Goal: Transaction & Acquisition: Book appointment/travel/reservation

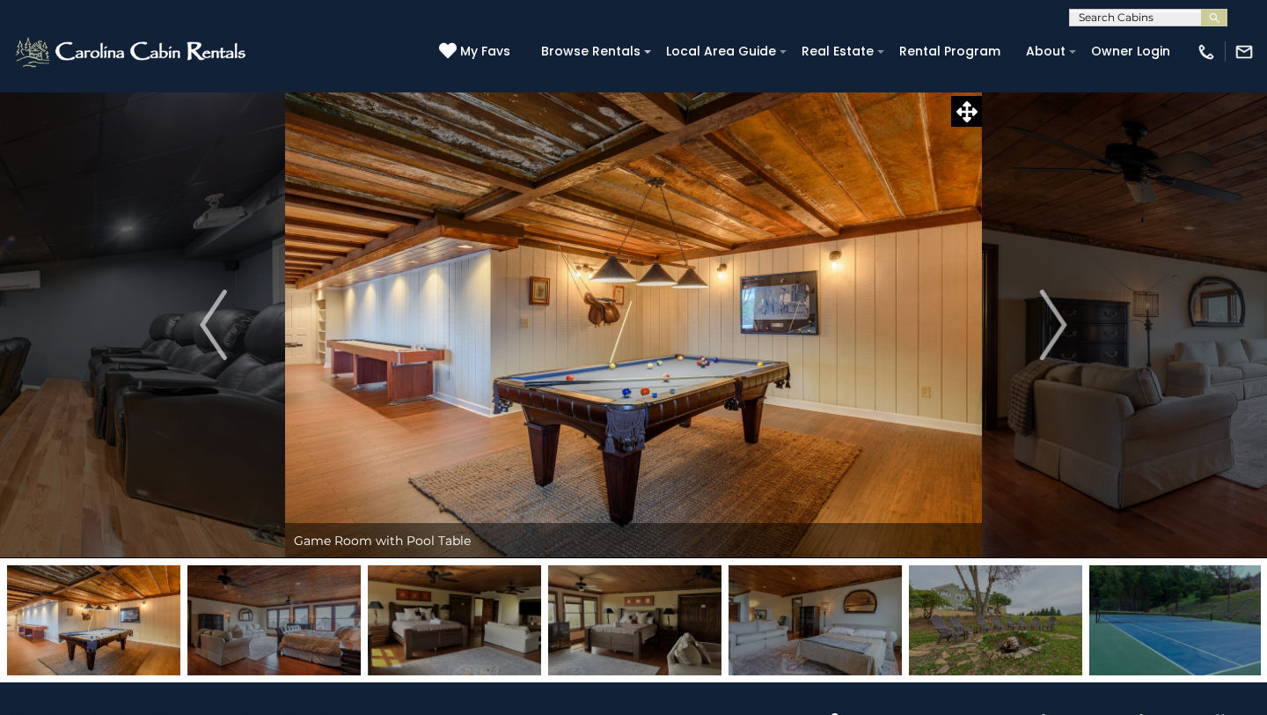
select select "**"
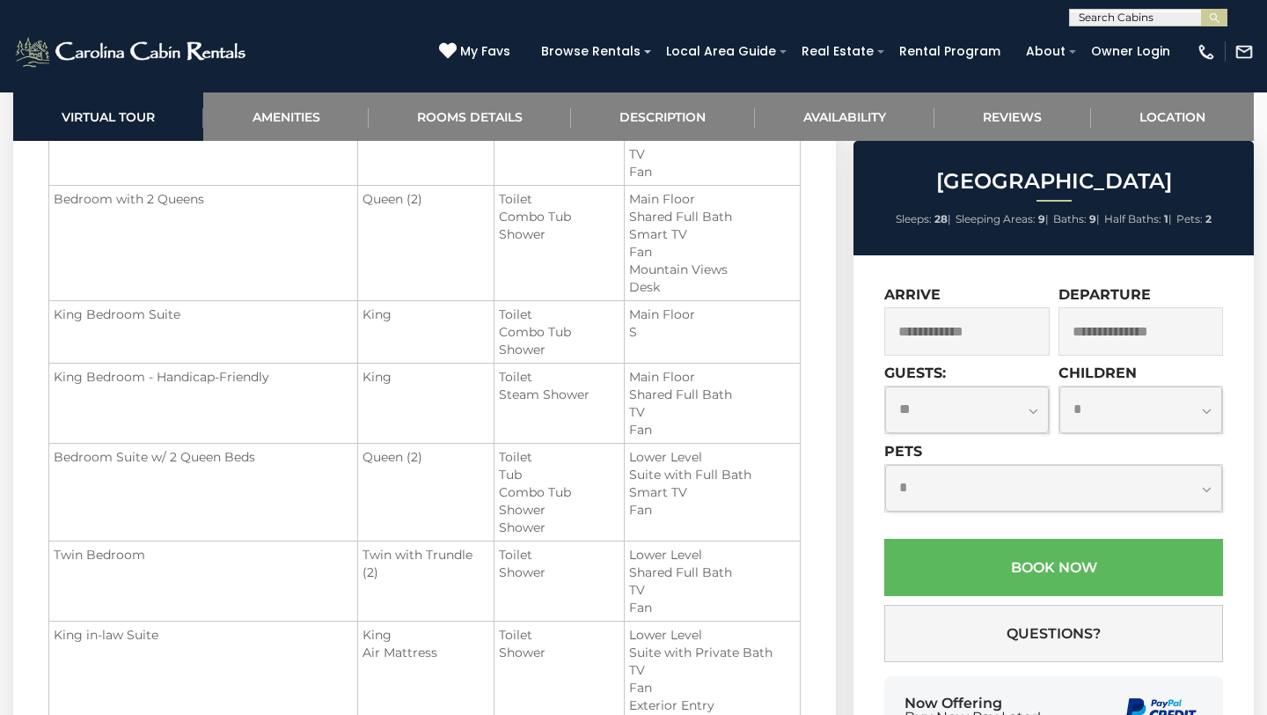
scroll to position [2503, 0]
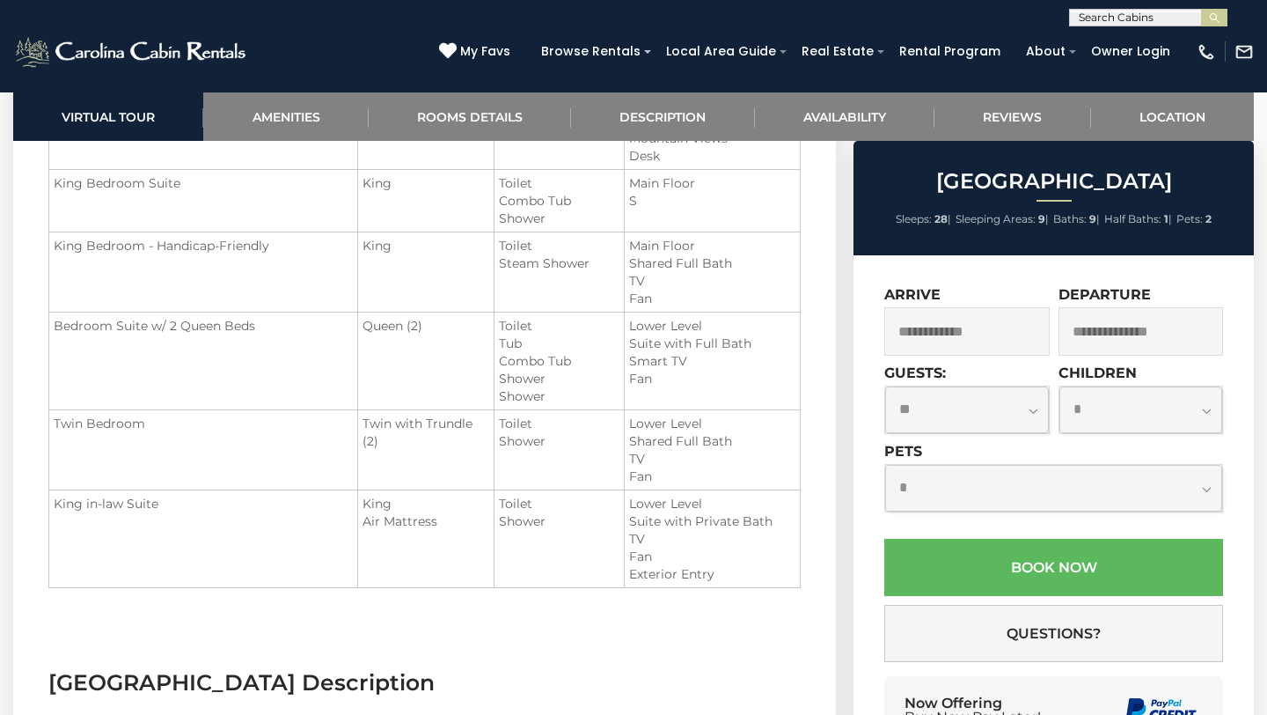
click at [1017, 340] on input "text" at bounding box center [967, 331] width 165 height 48
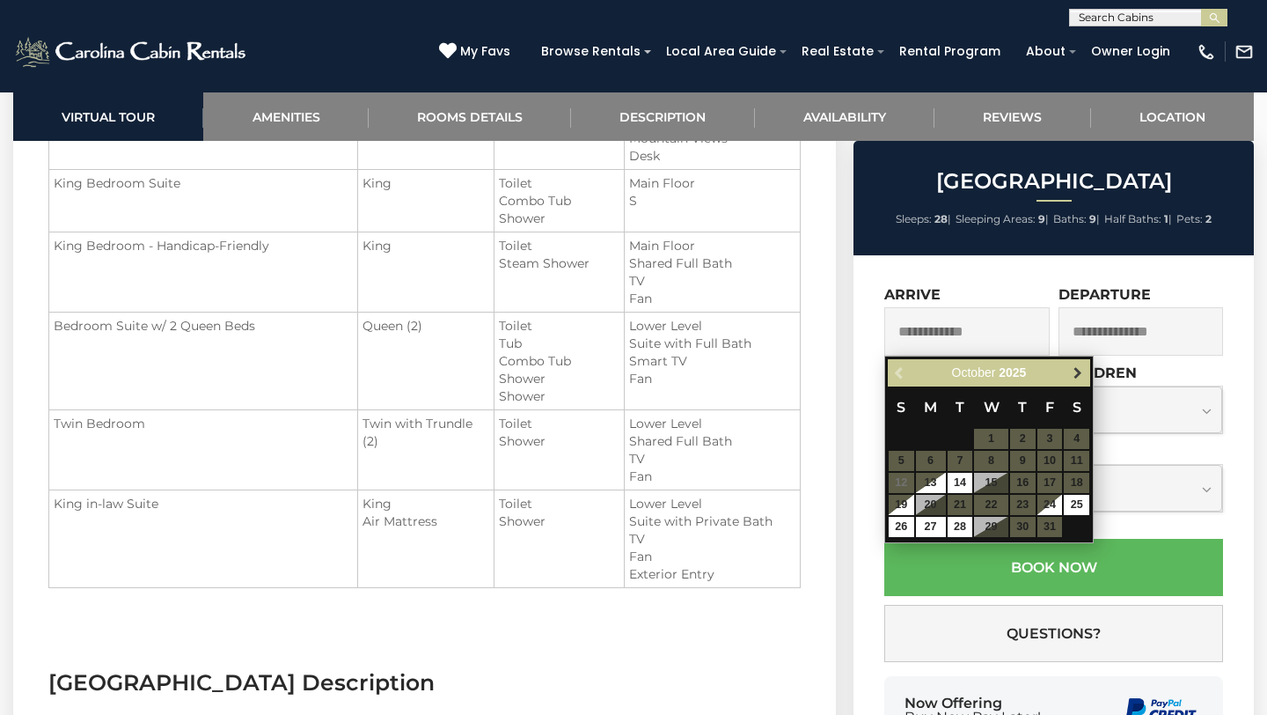
click at [1075, 372] on span "Next" at bounding box center [1078, 373] width 14 height 14
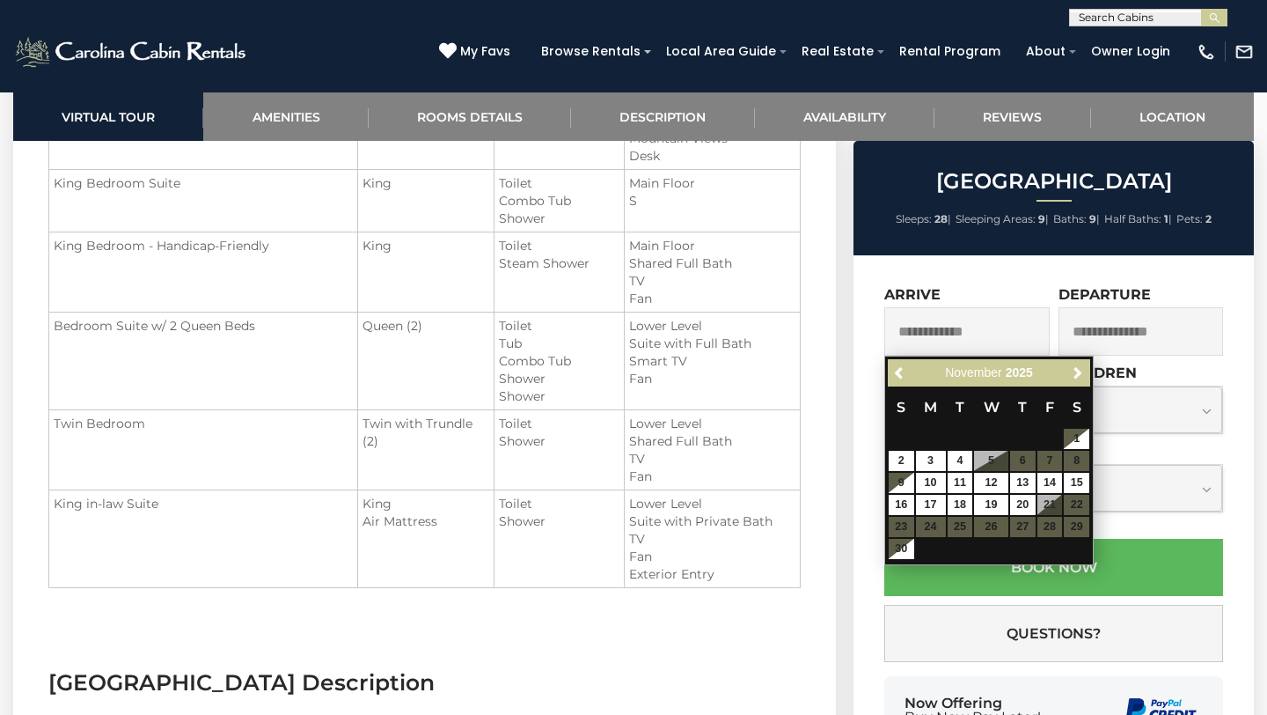
click at [1063, 270] on div "**********" at bounding box center [1054, 532] width 400 height 554
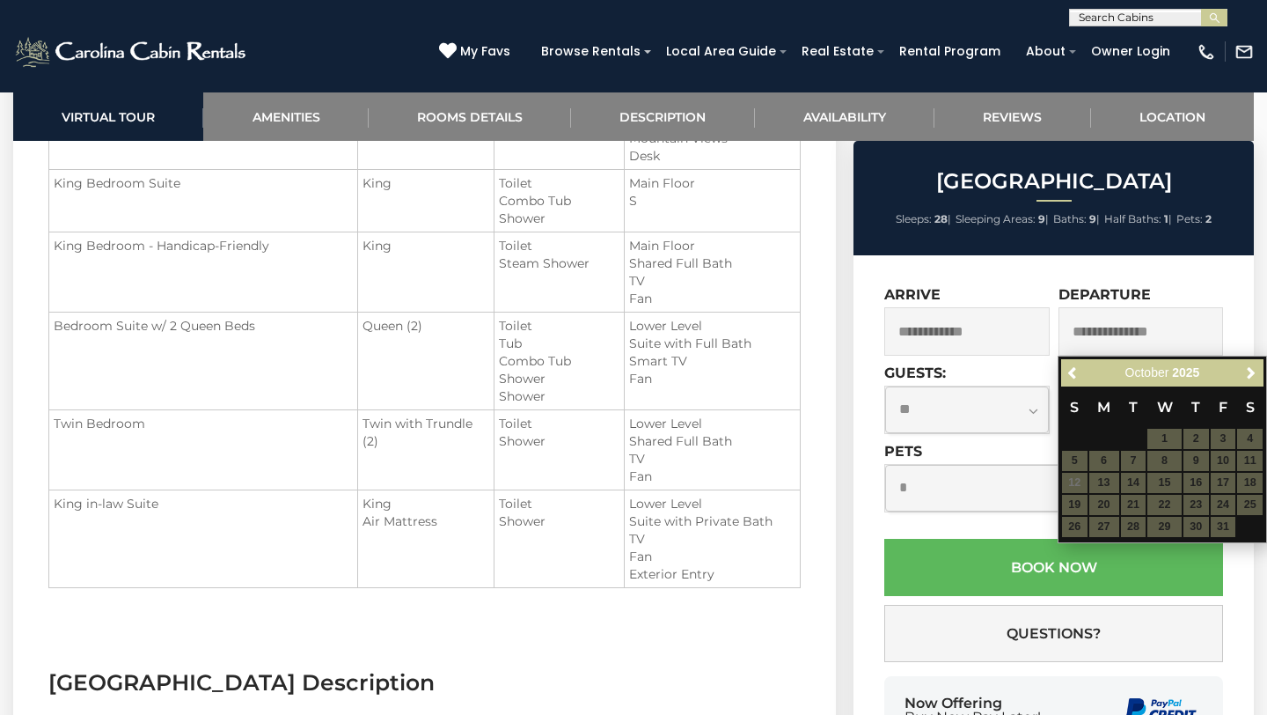
click at [1242, 280] on div "**********" at bounding box center [1054, 532] width 400 height 554
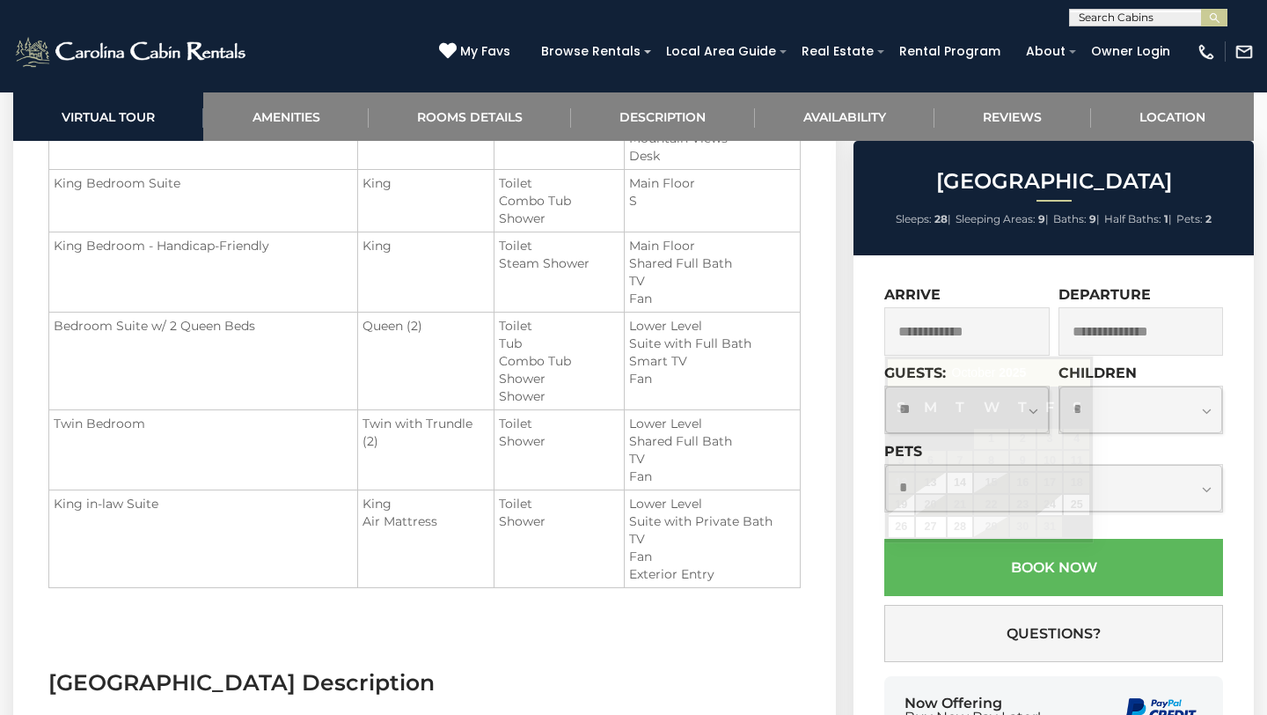
click at [1010, 339] on input "text" at bounding box center [967, 331] width 165 height 48
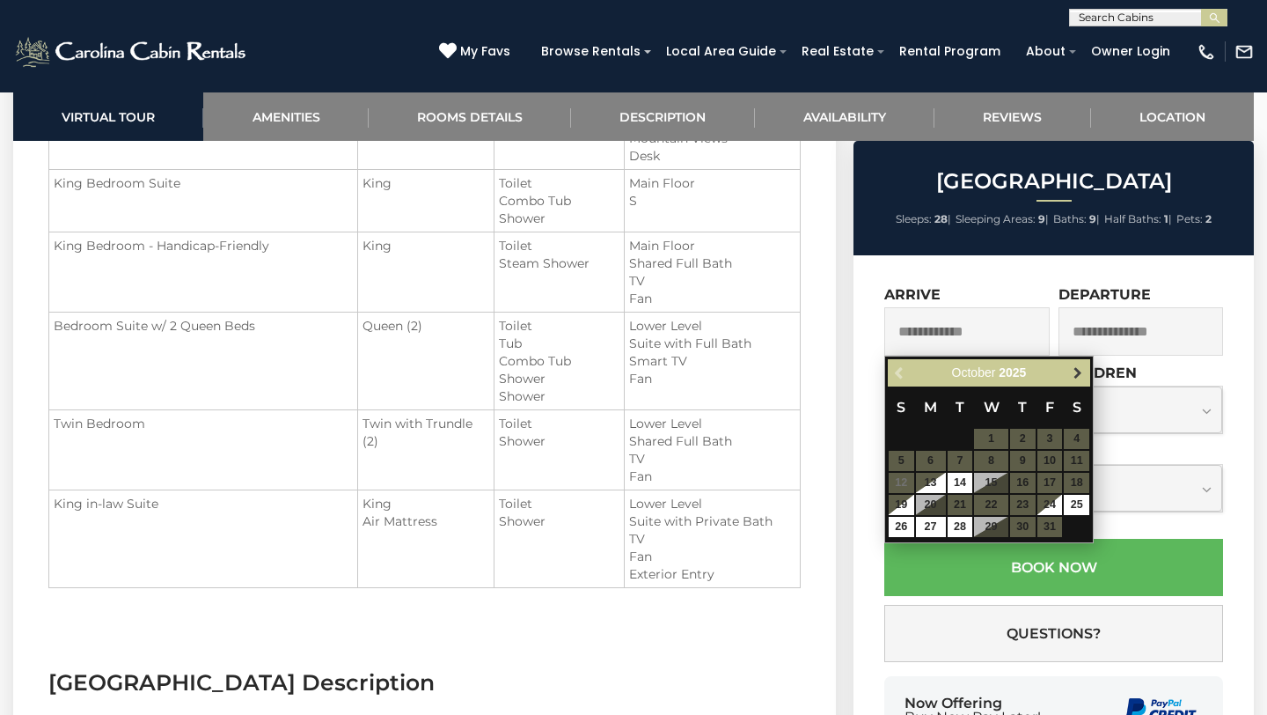
click at [1079, 370] on span "Next" at bounding box center [1078, 373] width 14 height 14
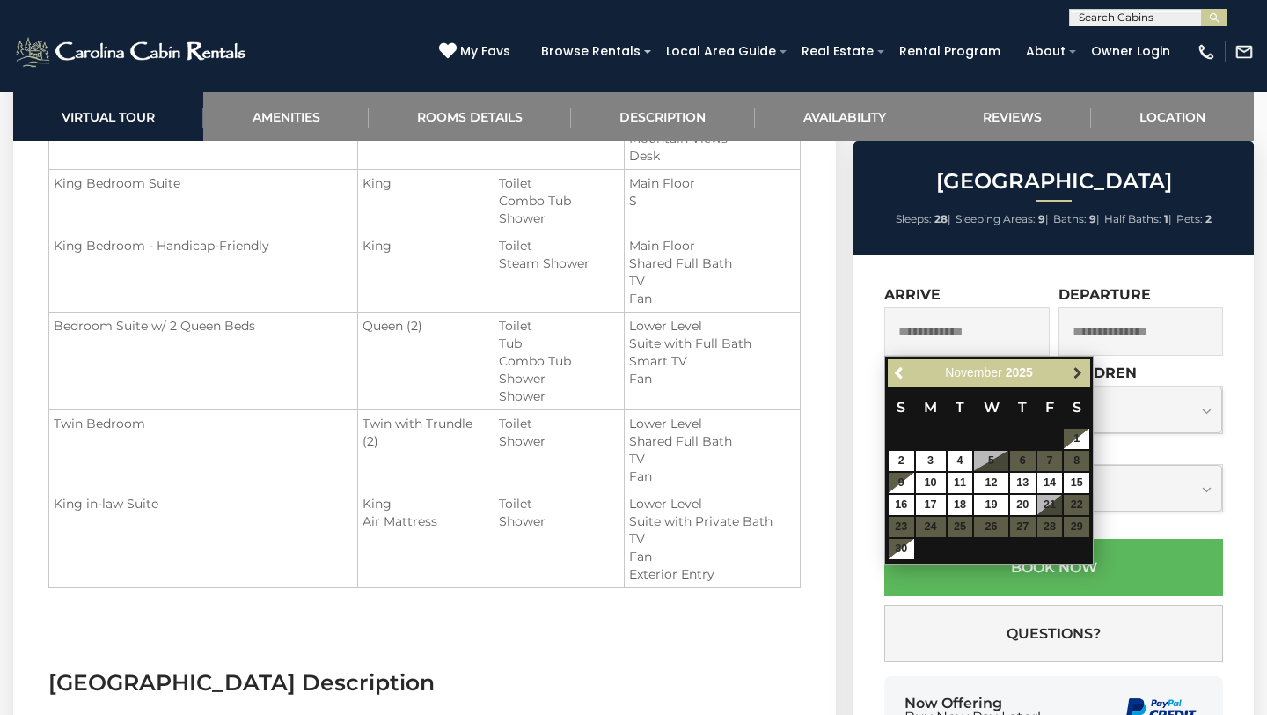
click at [1076, 371] on span "Next" at bounding box center [1078, 373] width 14 height 14
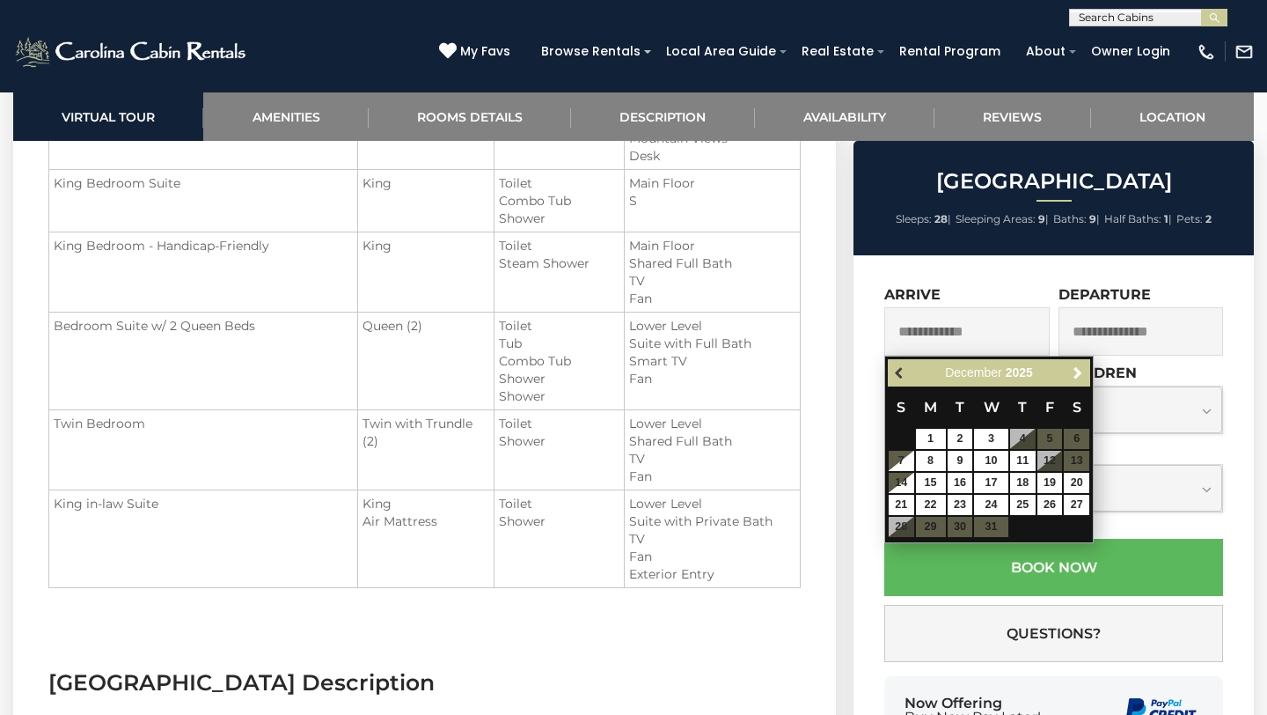
click at [900, 370] on span "Previous" at bounding box center [900, 373] width 14 height 14
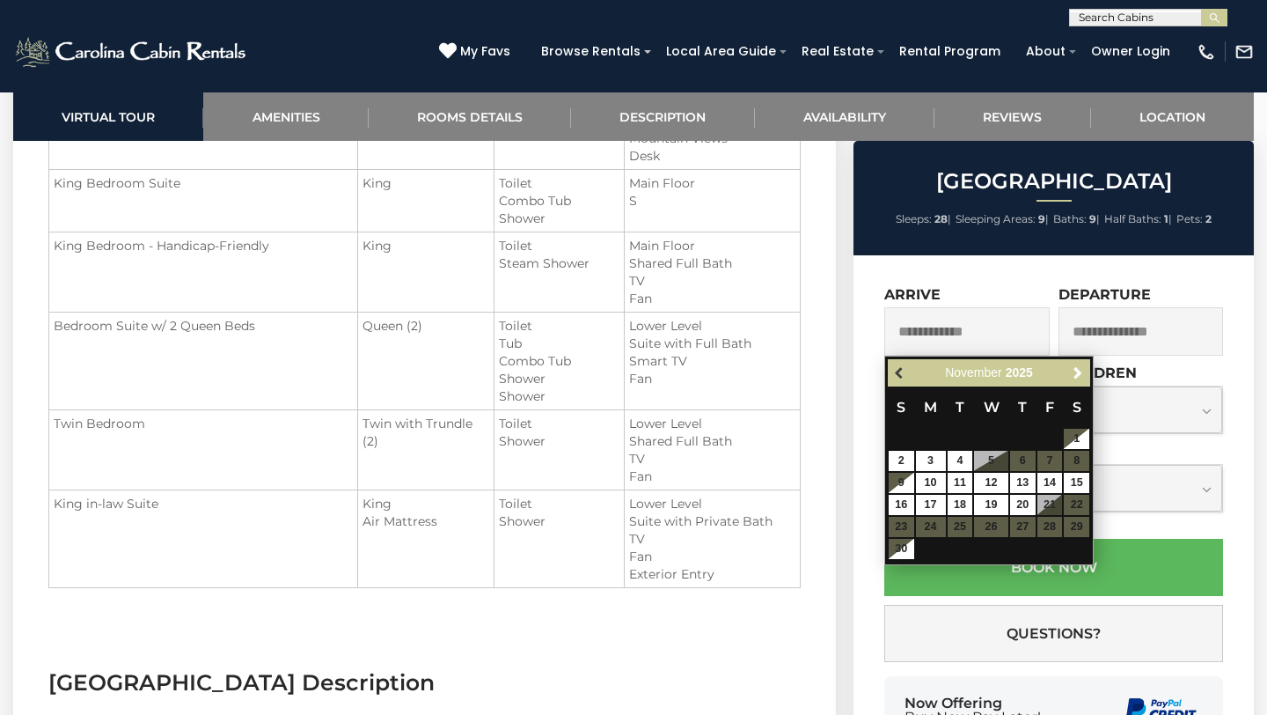
click at [900, 371] on span "Previous" at bounding box center [900, 373] width 14 height 14
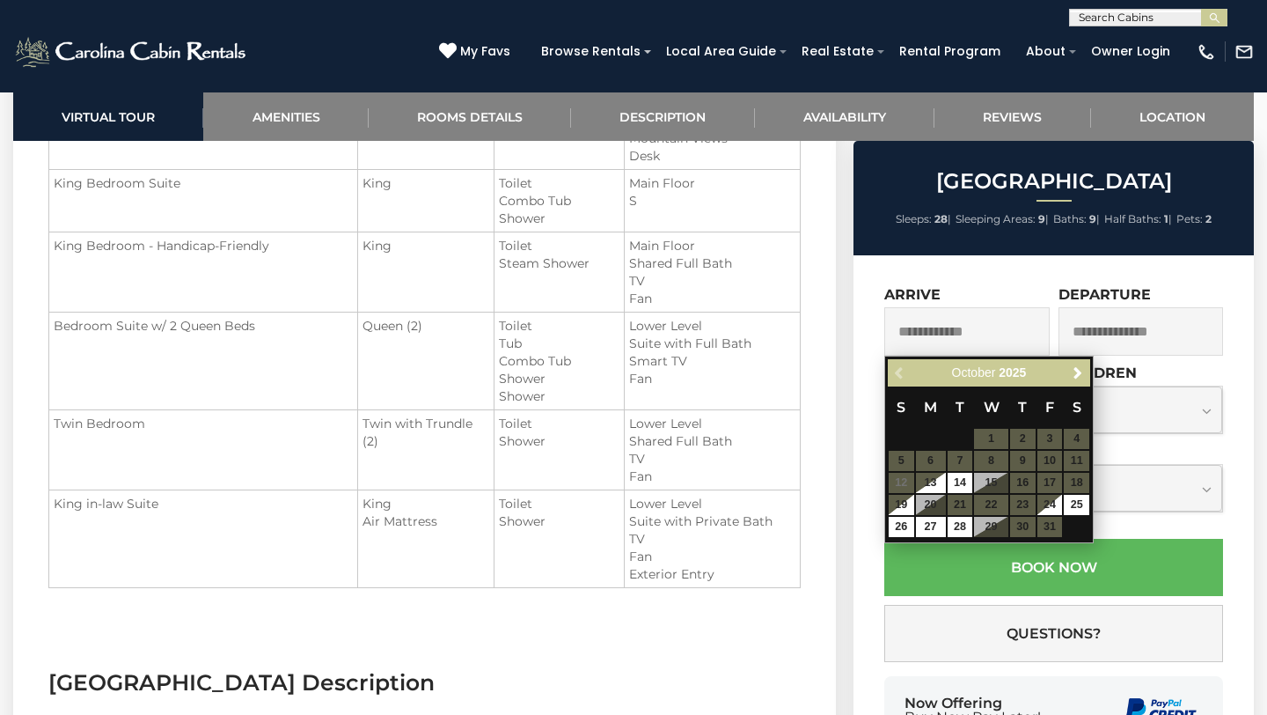
click at [899, 370] on div "Previous Next [DATE]" at bounding box center [989, 372] width 202 height 27
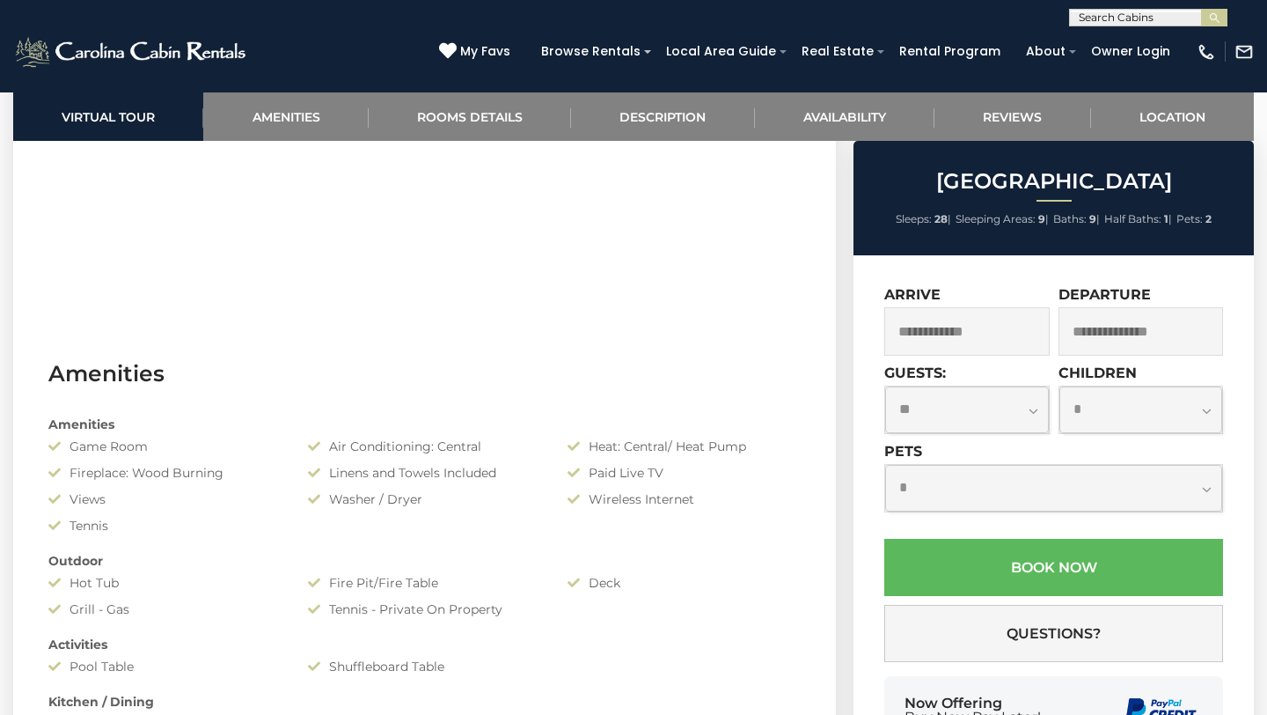
scroll to position [1087, 0]
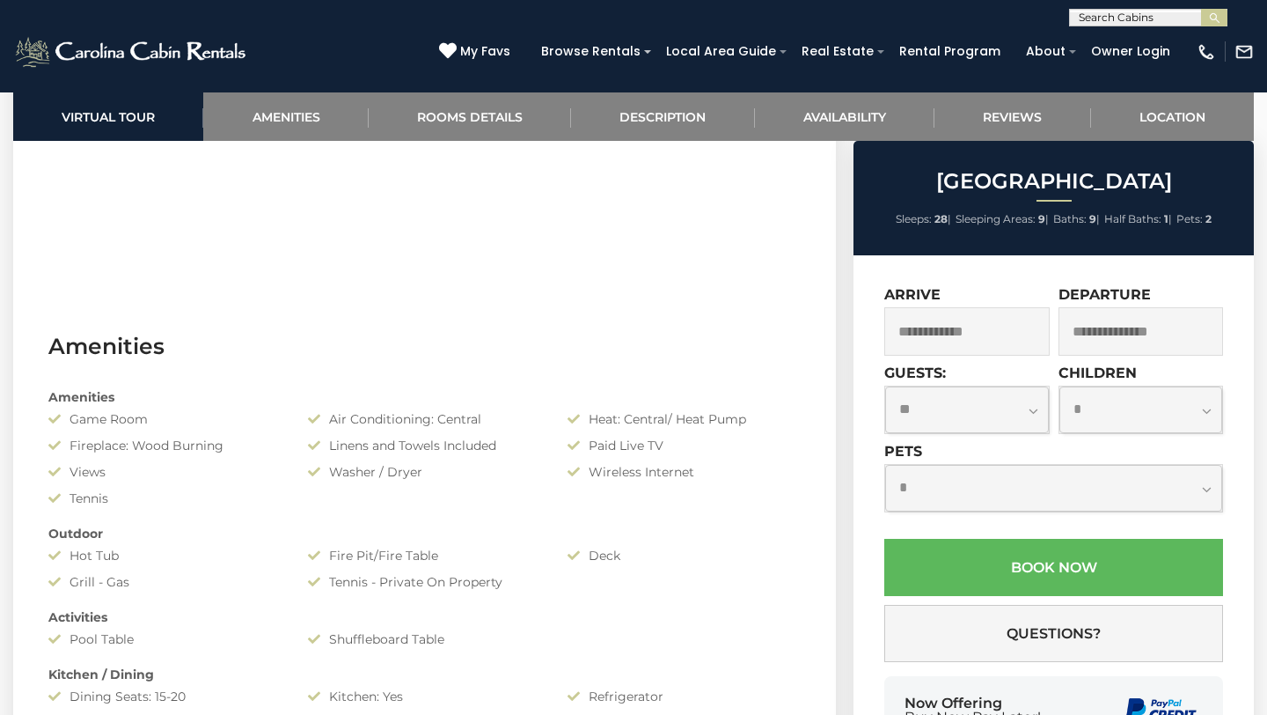
click at [1029, 328] on input "text" at bounding box center [967, 331] width 165 height 48
click at [1002, 334] on input "text" at bounding box center [967, 331] width 165 height 48
click at [979, 338] on input "text" at bounding box center [967, 331] width 165 height 48
click at [973, 312] on input "text" at bounding box center [967, 331] width 165 height 48
click at [1030, 348] on input "text" at bounding box center [967, 331] width 165 height 48
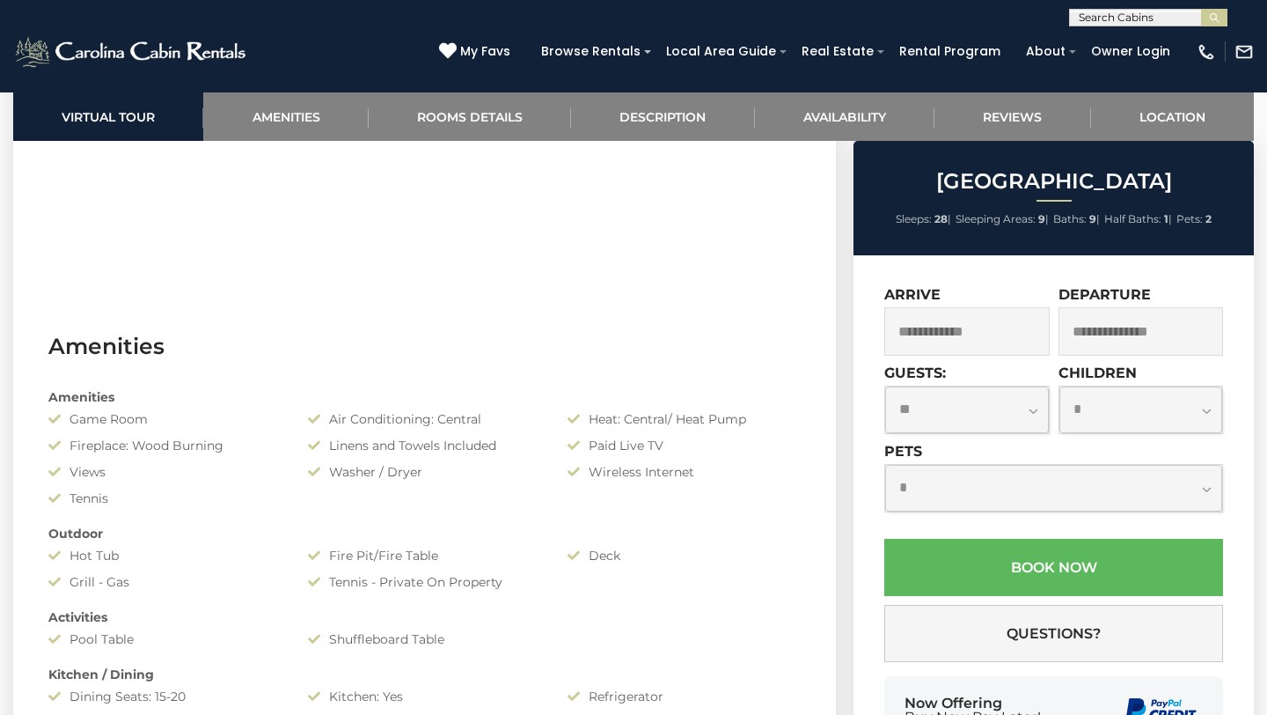
click at [923, 337] on input "text" at bounding box center [967, 331] width 165 height 48
click at [904, 332] on input "text" at bounding box center [967, 331] width 165 height 48
click at [937, 337] on input "text" at bounding box center [967, 331] width 165 height 48
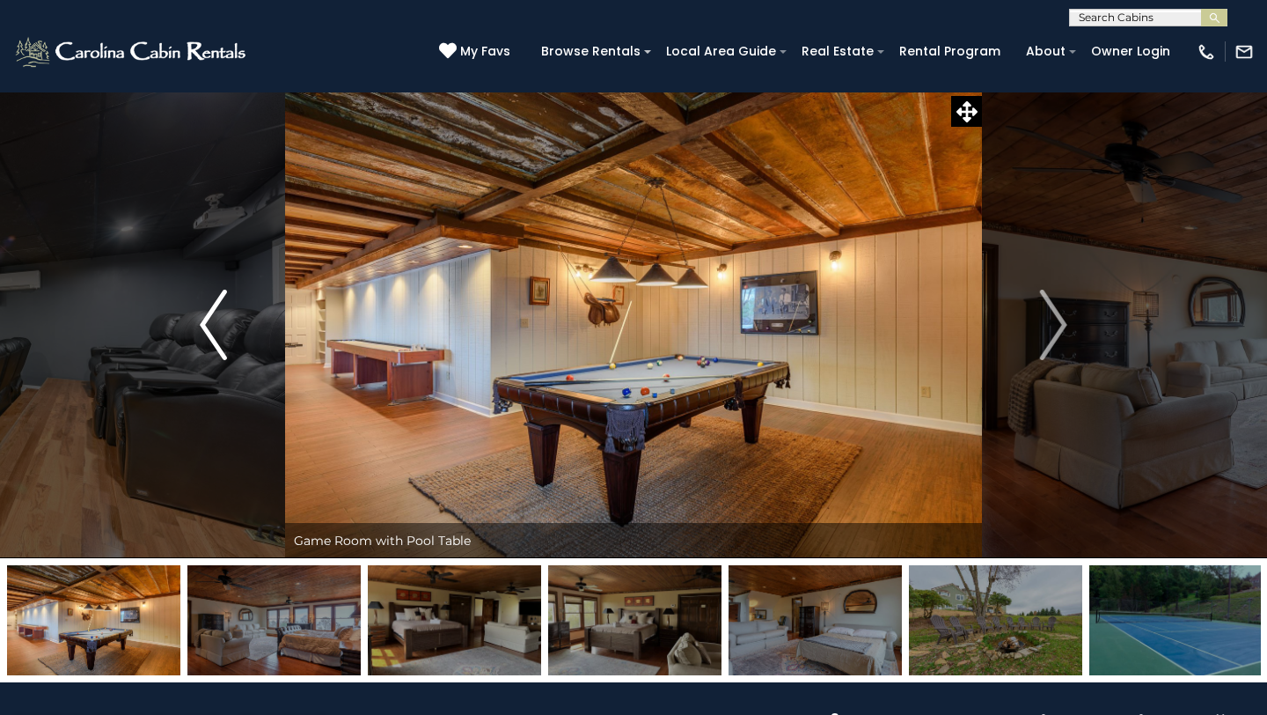
scroll to position [687, 0]
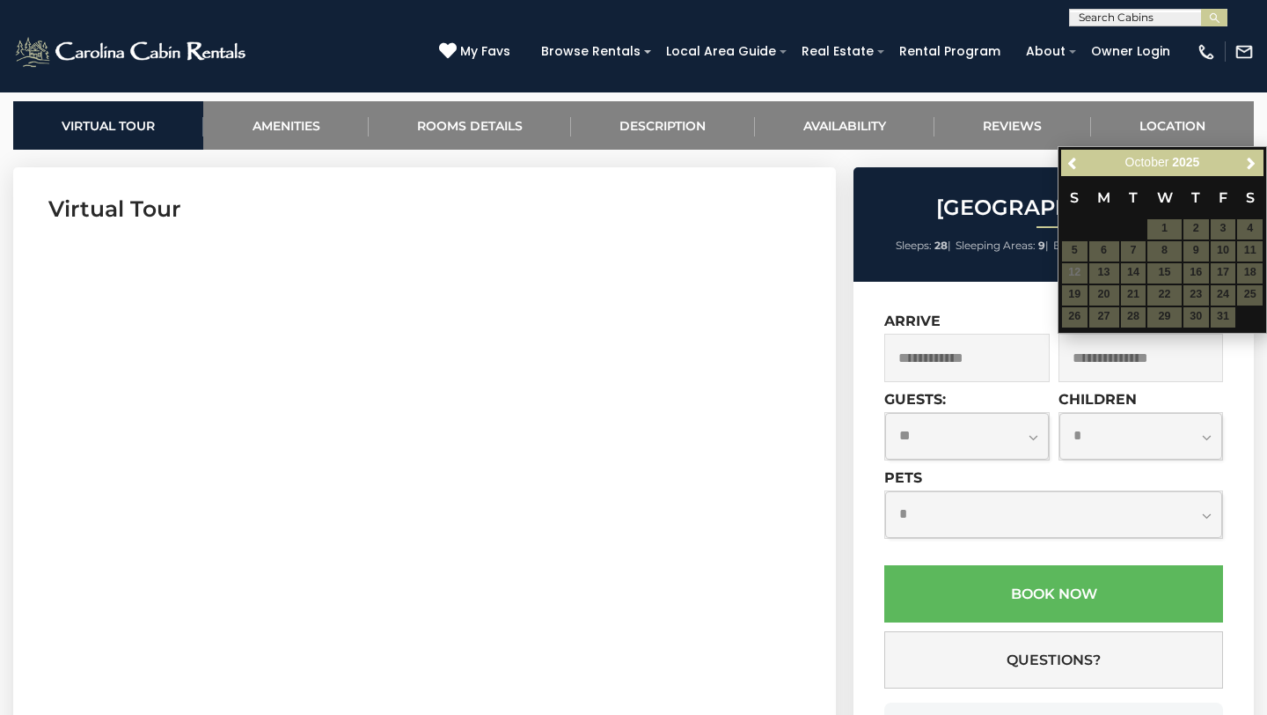
click at [977, 349] on input "text" at bounding box center [967, 358] width 165 height 48
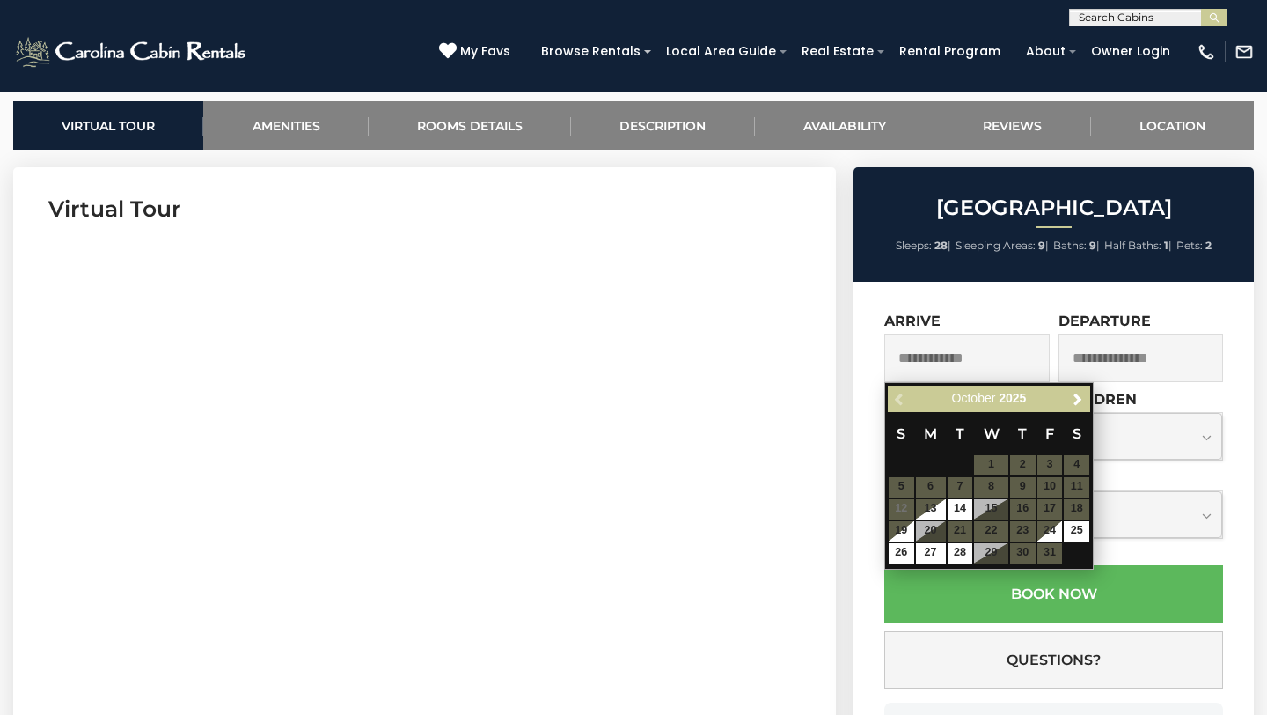
click at [900, 399] on div "Previous Next [DATE]" at bounding box center [989, 398] width 202 height 27
click at [1078, 399] on span "Next" at bounding box center [1078, 399] width 14 height 14
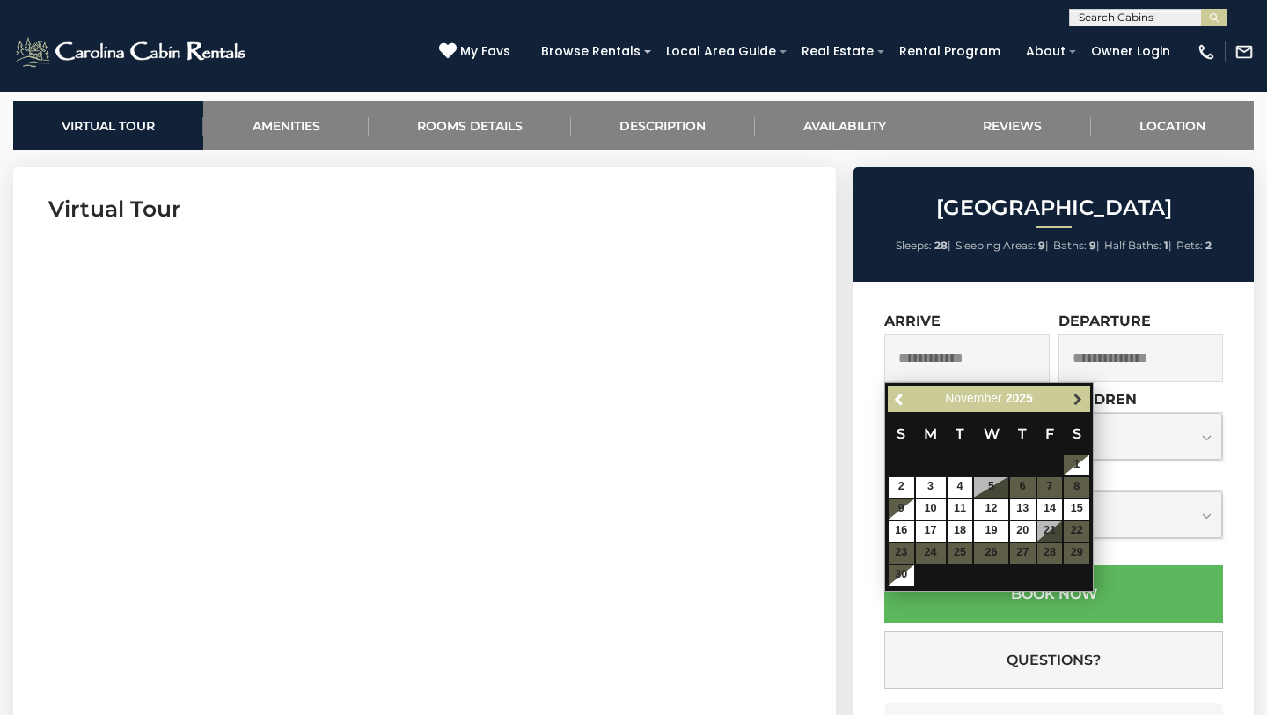
click at [1078, 397] on span "Next" at bounding box center [1078, 399] width 14 height 14
